Goal: Information Seeking & Learning: Learn about a topic

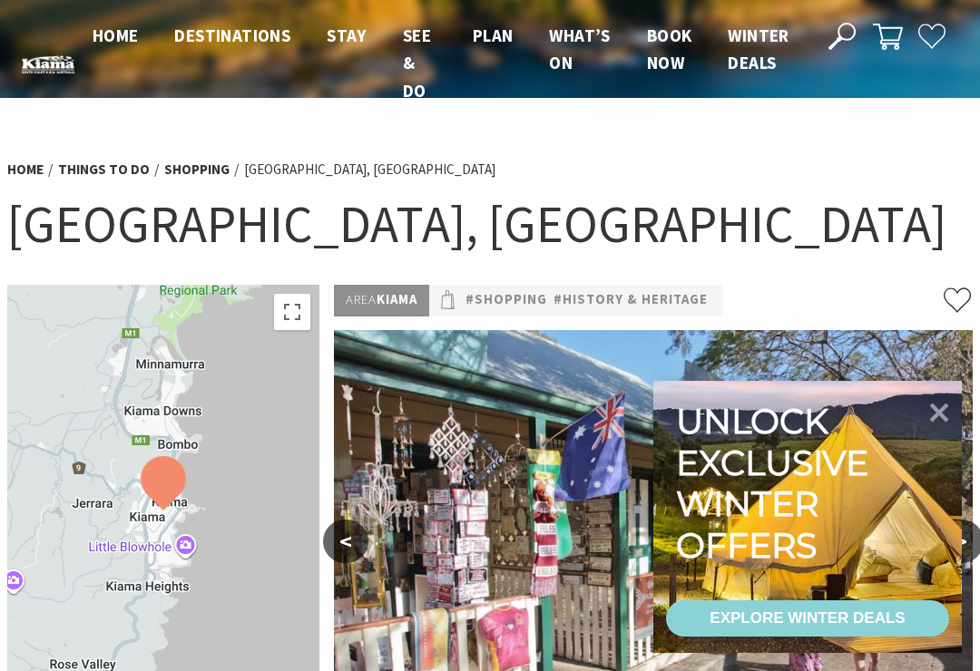
click at [948, 406] on icon at bounding box center [939, 413] width 19 height 19
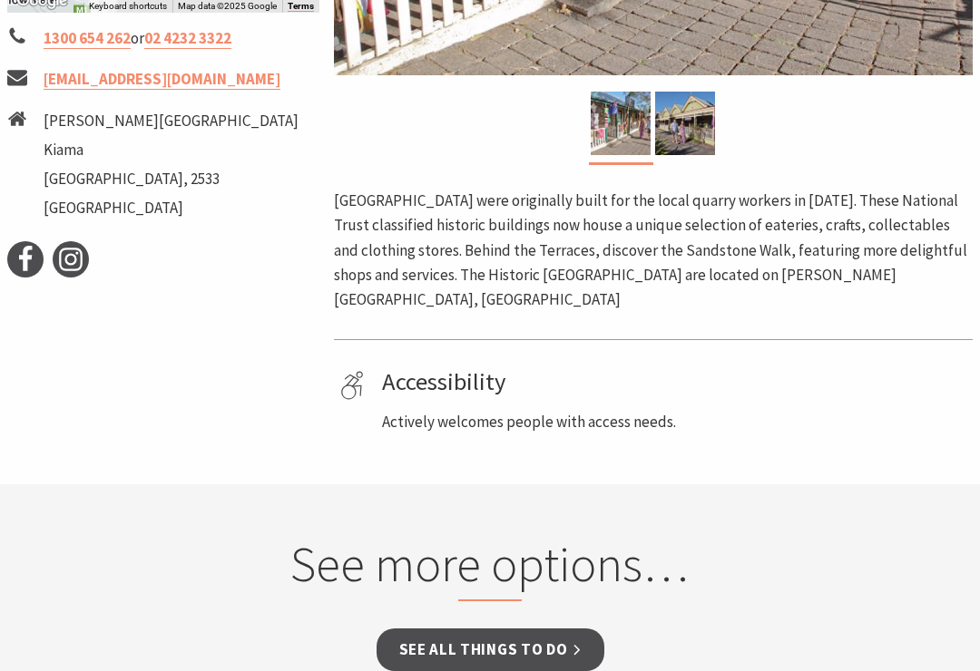
scroll to position [730, 0]
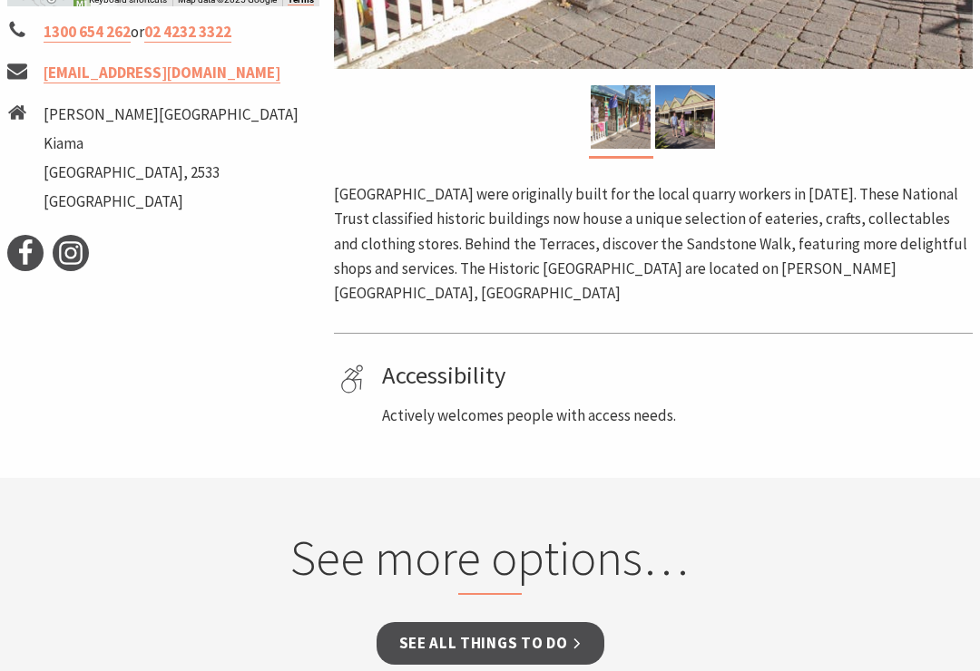
click at [418, 622] on link "See all Things To Do" at bounding box center [491, 643] width 228 height 43
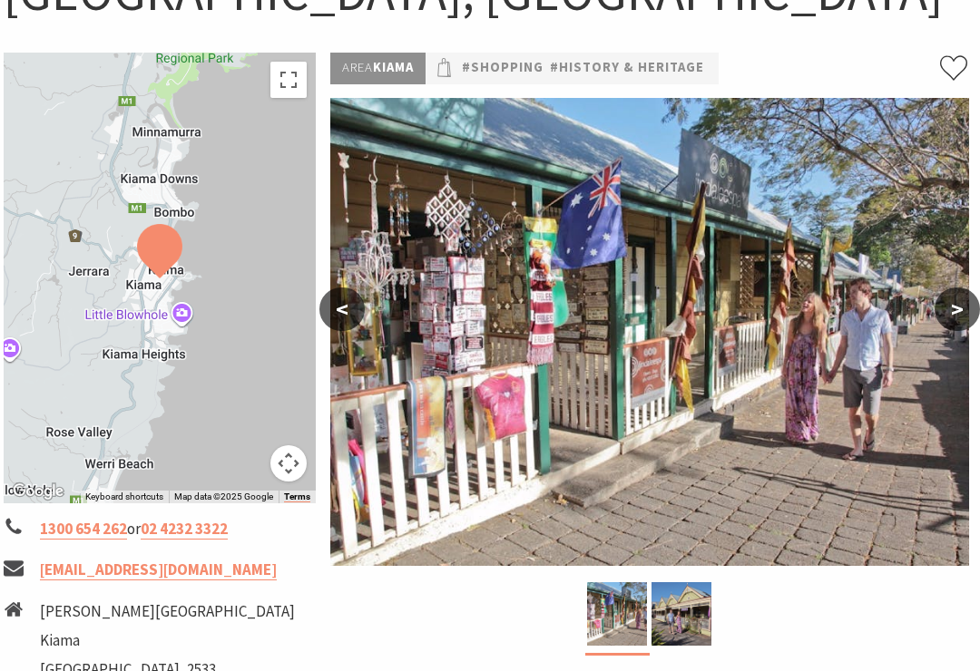
scroll to position [222, 4]
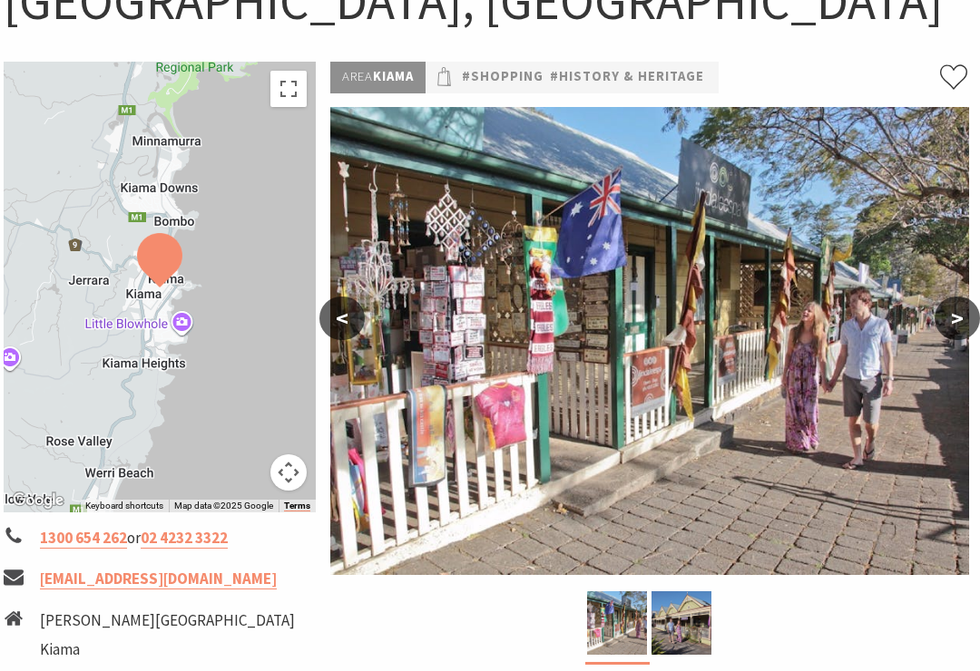
click at [954, 334] on button ">" at bounding box center [957, 320] width 45 height 44
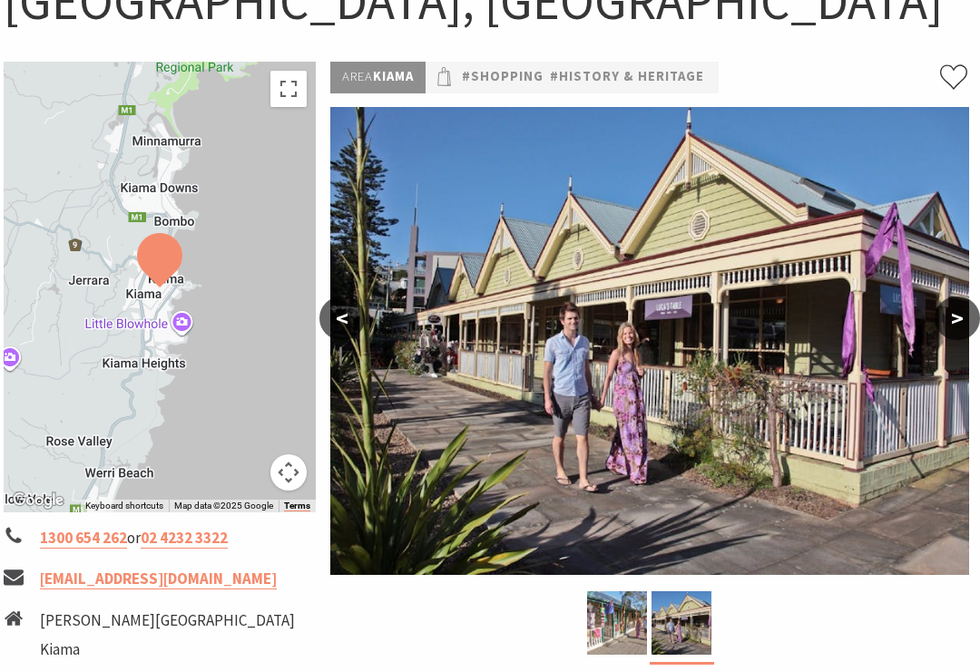
click at [362, 319] on button "<" at bounding box center [341, 319] width 45 height 44
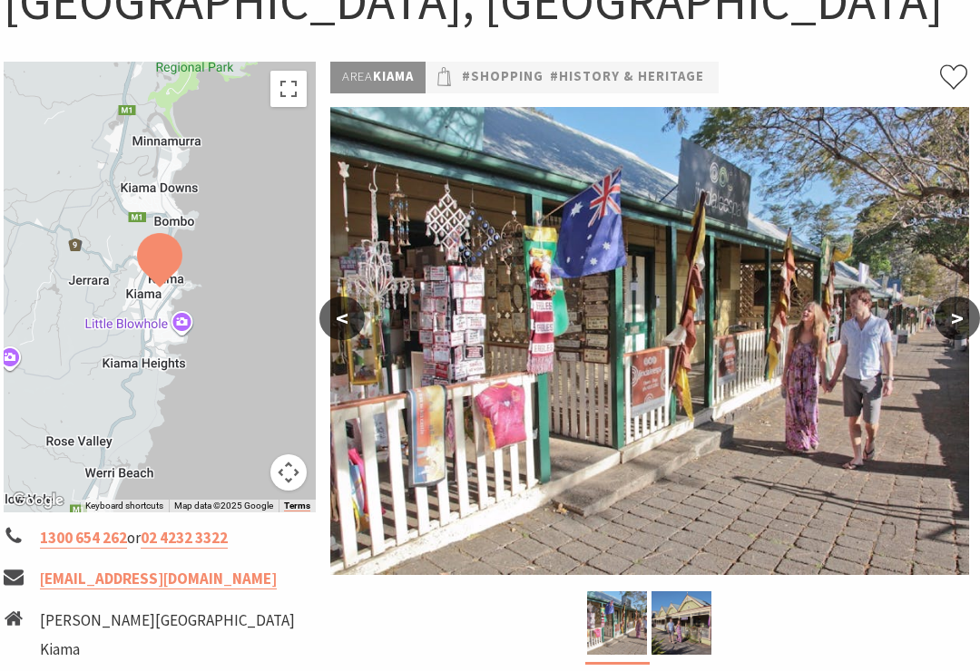
click at [485, 379] on img at bounding box center [649, 341] width 639 height 468
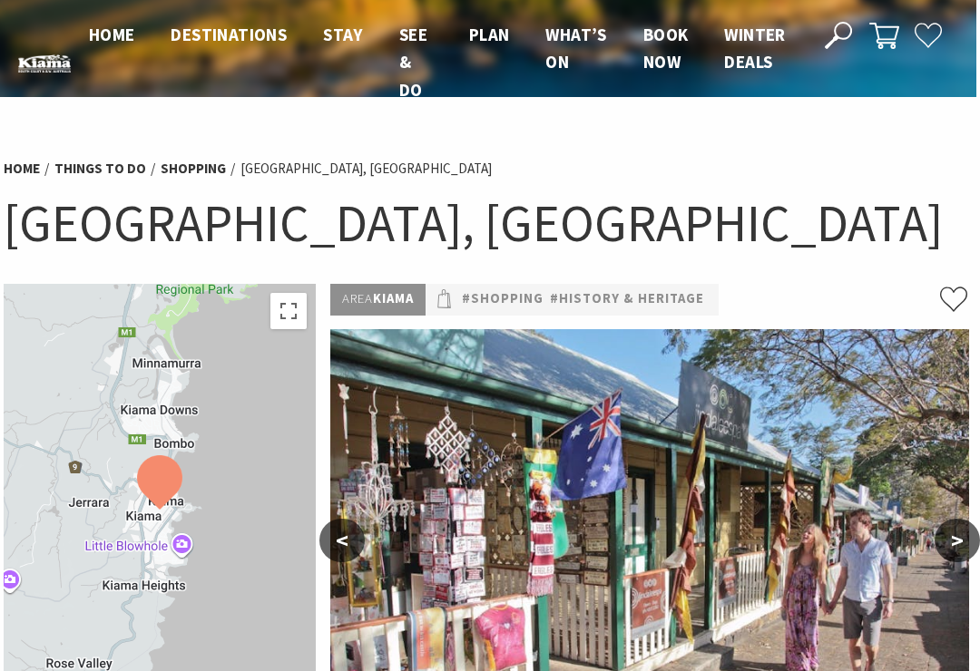
scroll to position [0, 4]
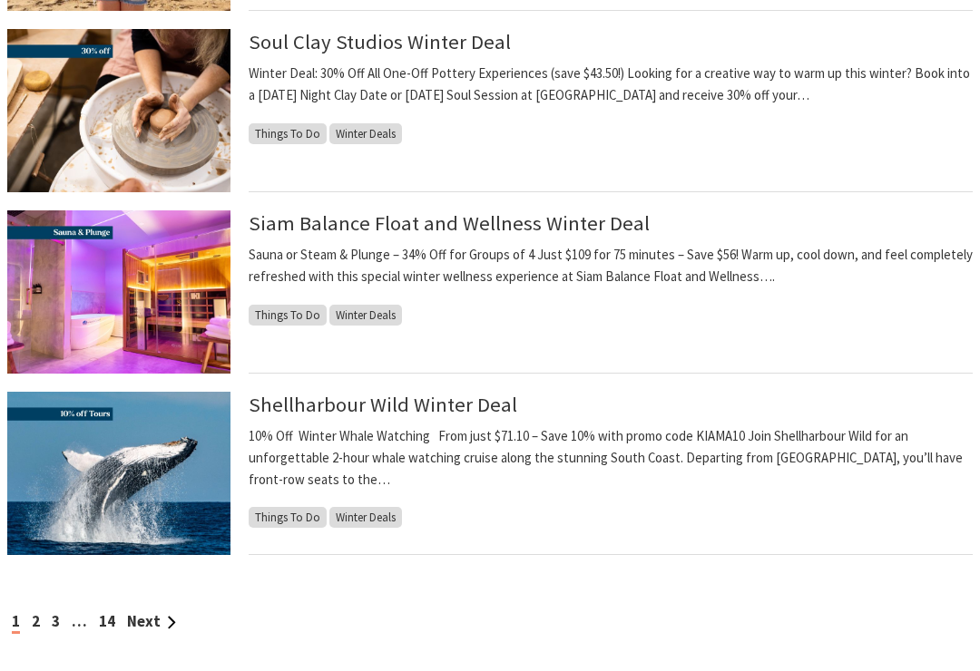
scroll to position [1744, 0]
click at [81, 302] on img at bounding box center [118, 292] width 223 height 163
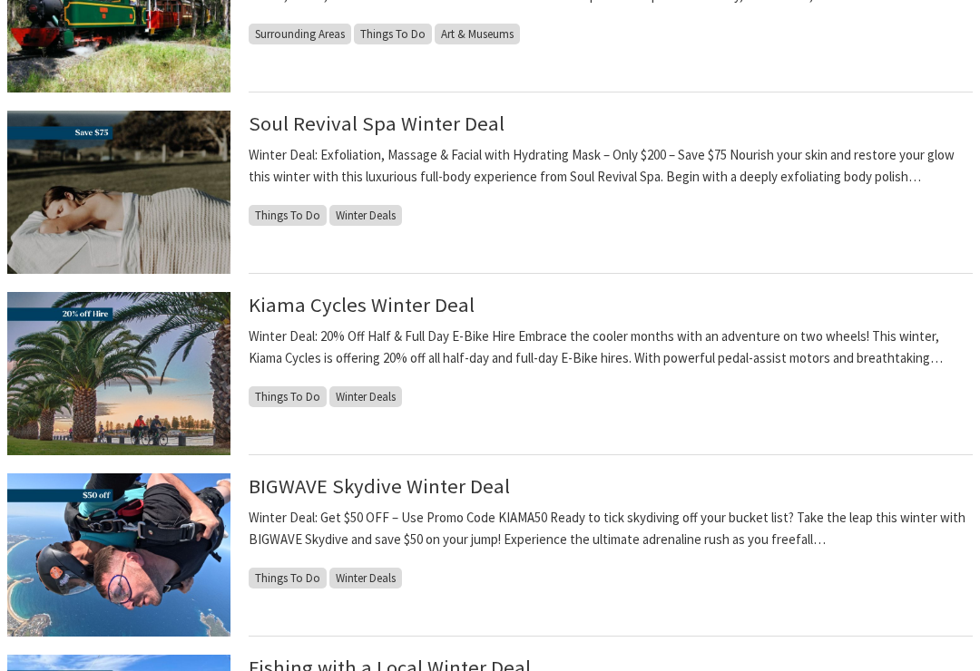
scroll to position [932, 0]
